Goal: Transaction & Acquisition: Purchase product/service

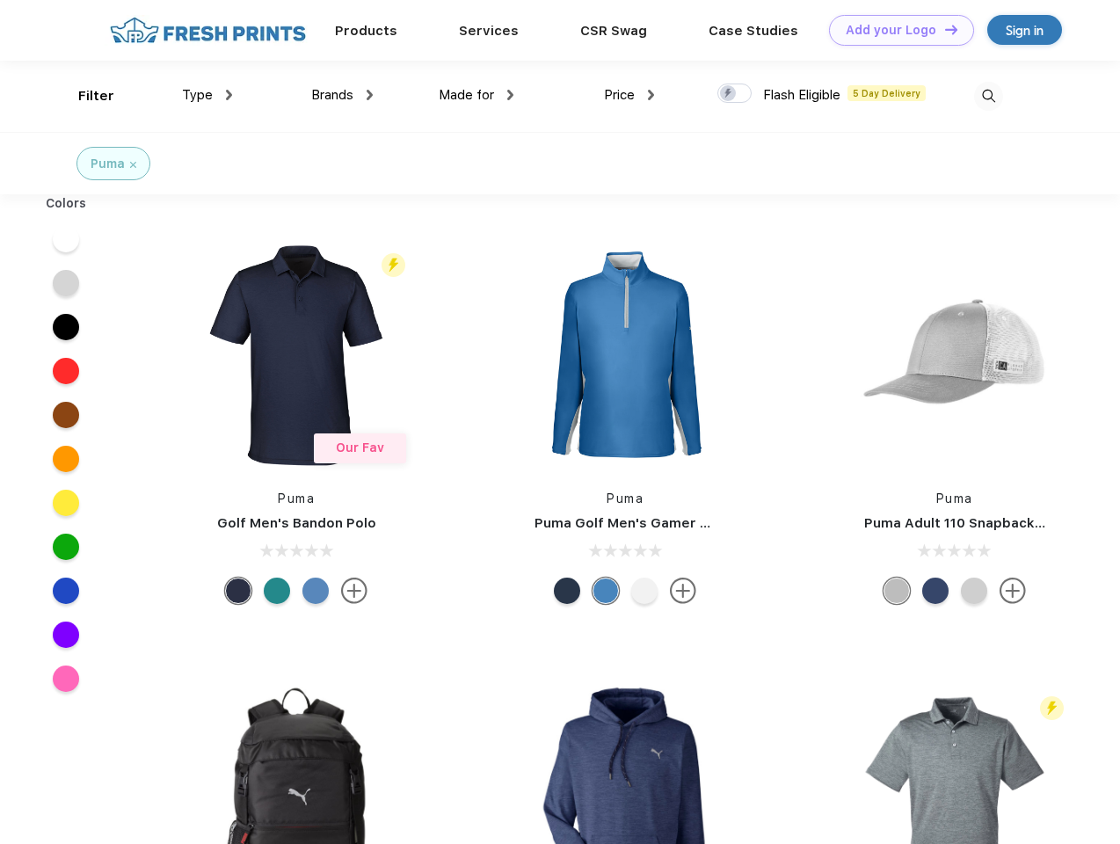
click at [895, 30] on link "Add your Logo Design Tool" at bounding box center [901, 30] width 145 height 31
click at [0, 0] on div "Design Tool" at bounding box center [0, 0] width 0 height 0
click at [944, 29] on link "Add your Logo Design Tool" at bounding box center [901, 30] width 145 height 31
click at [84, 96] on div "Filter" at bounding box center [96, 96] width 36 height 20
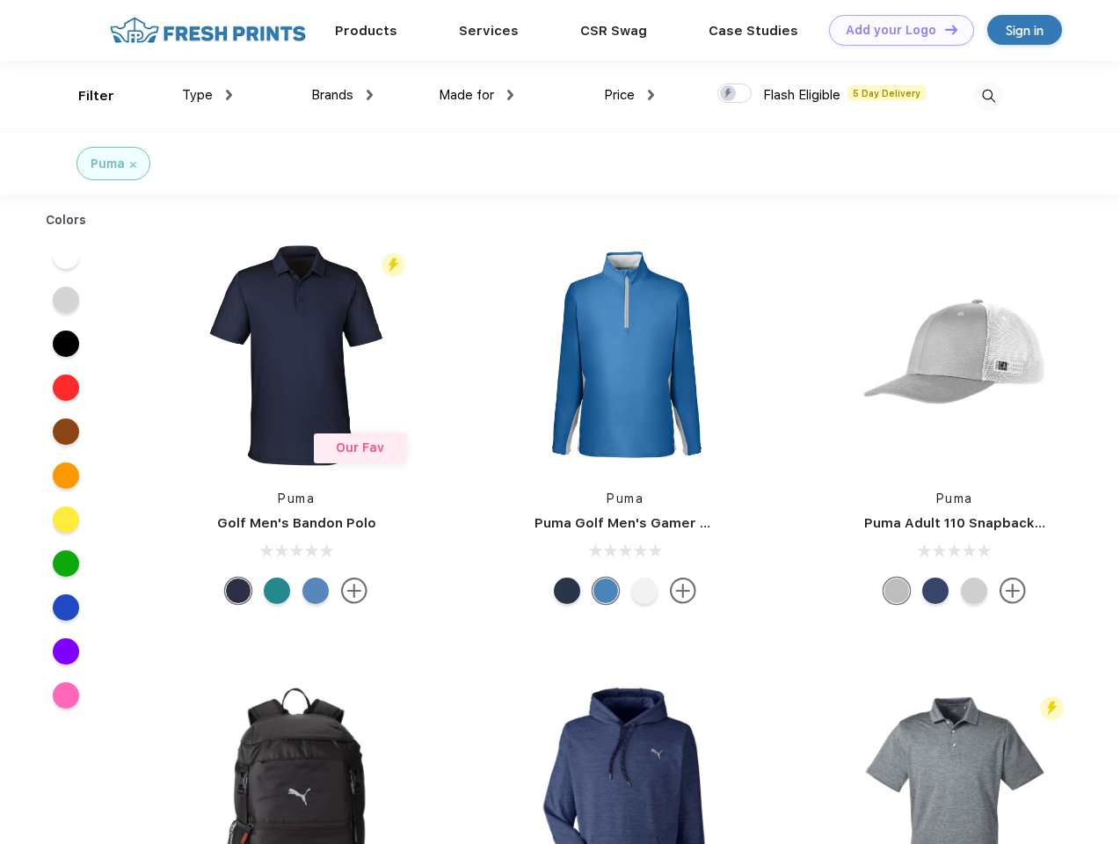
click at [208, 95] on span "Type" at bounding box center [197, 95] width 31 height 16
click at [342, 95] on span "Brands" at bounding box center [332, 95] width 42 height 16
click at [477, 95] on span "Made for" at bounding box center [466, 95] width 55 height 16
click at [630, 95] on span "Price" at bounding box center [619, 95] width 31 height 16
click at [735, 94] on div at bounding box center [735, 93] width 34 height 19
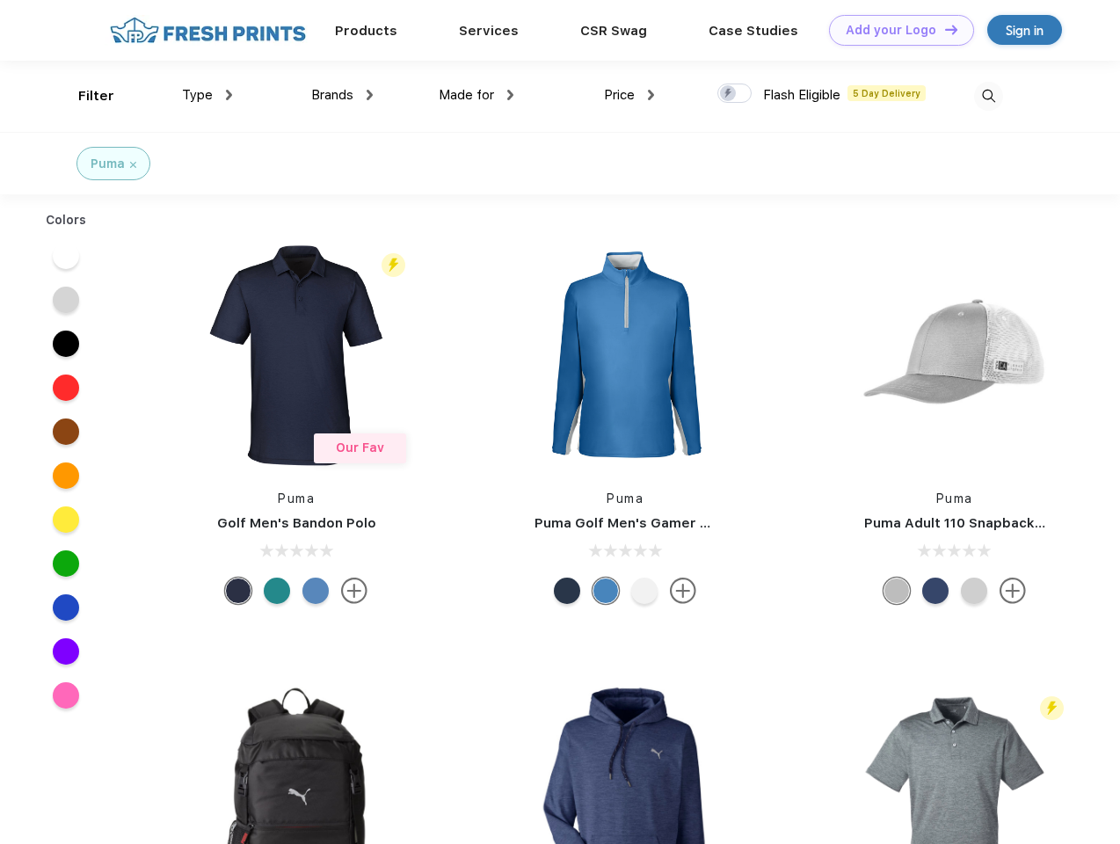
click at [729, 94] on input "checkbox" at bounding box center [723, 88] width 11 height 11
click at [988, 96] on img at bounding box center [988, 96] width 29 height 29
